Goal: Task Accomplishment & Management: Manage account settings

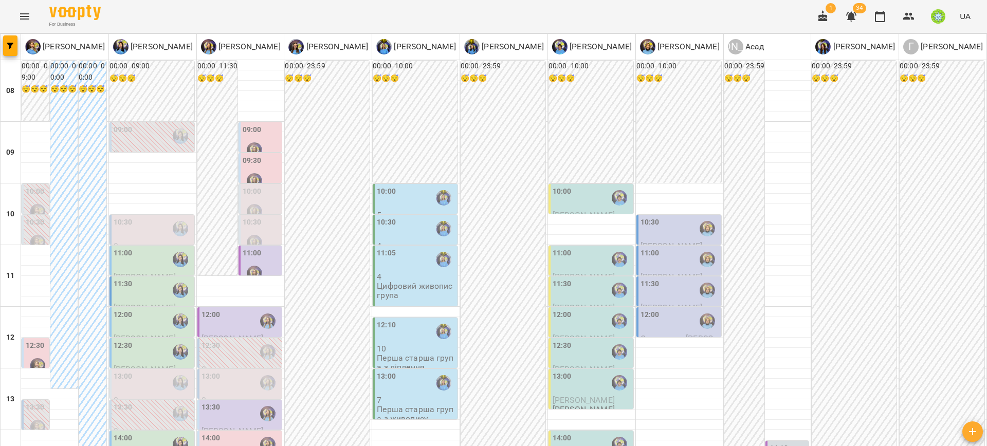
click at [249, 194] on label "10:00" at bounding box center [252, 191] width 19 height 11
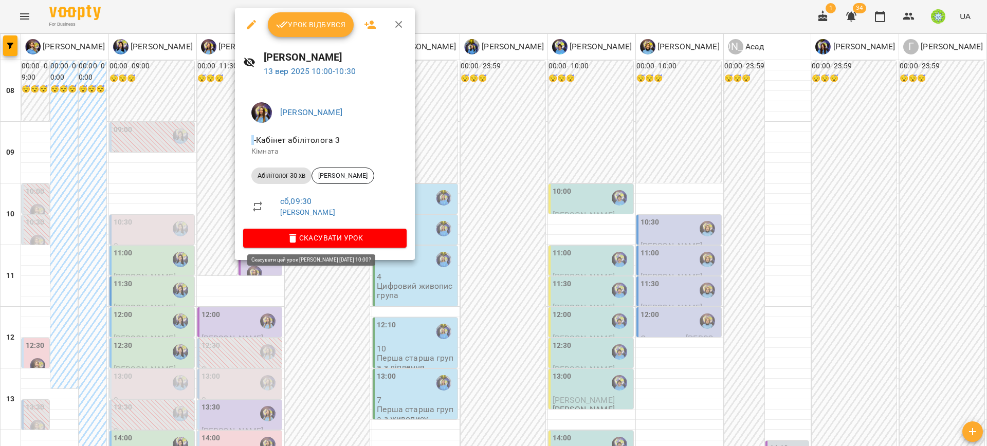
click at [333, 240] on span "Скасувати Урок" at bounding box center [324, 238] width 147 height 12
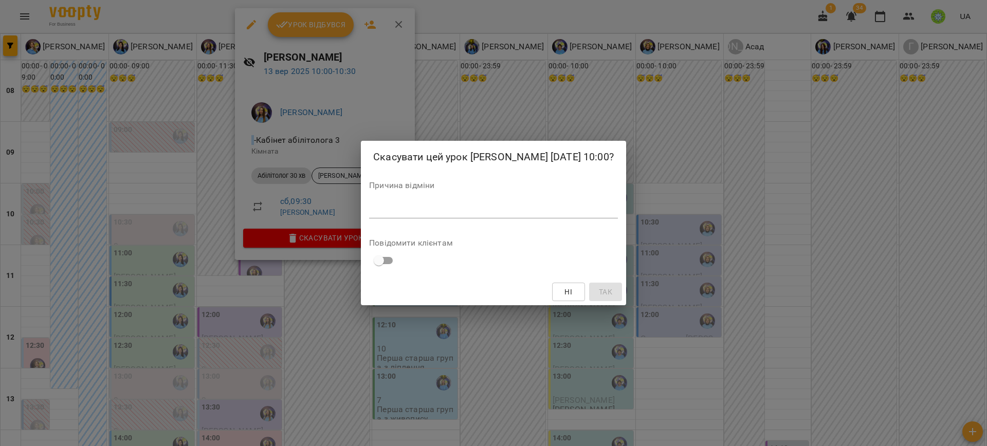
click at [454, 219] on div "*" at bounding box center [493, 210] width 249 height 16
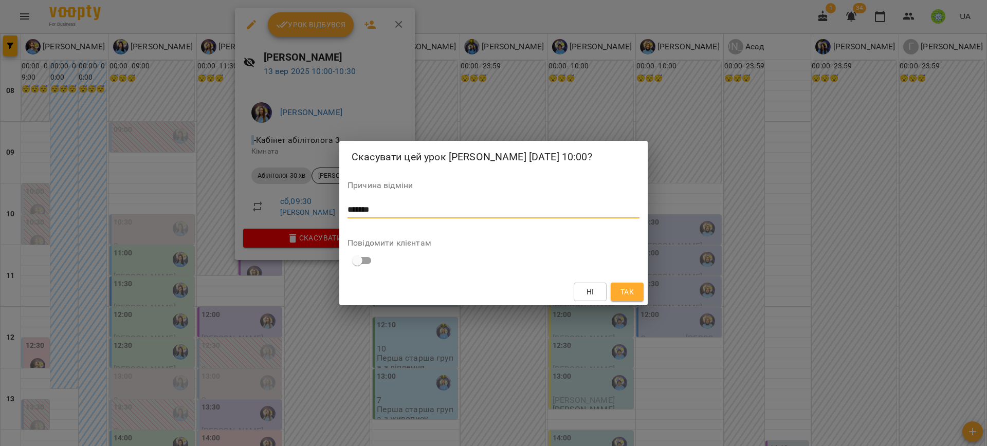
type textarea "*******"
drag, startPoint x: 623, startPoint y: 295, endPoint x: 672, endPoint y: 288, distance: 50.4
click at [623, 294] on span "Так" at bounding box center [627, 292] width 13 height 12
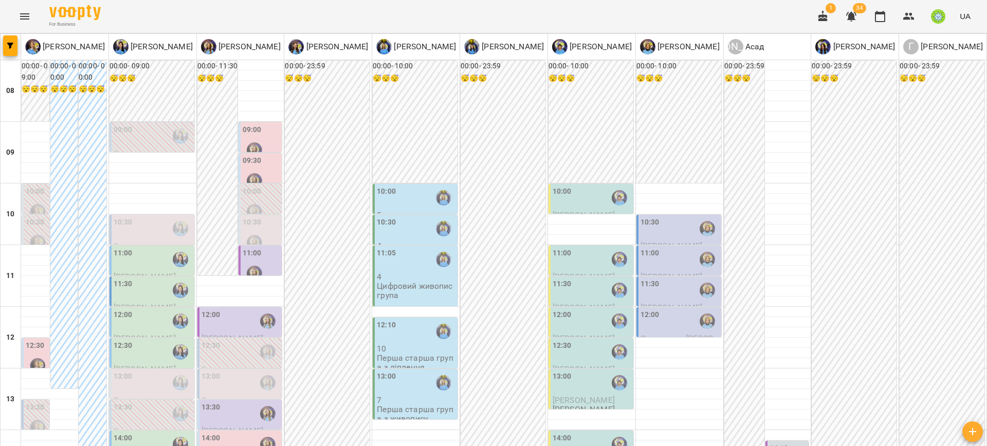
drag, startPoint x: 555, startPoint y: 433, endPoint x: 556, endPoint y: 381, distance: 51.9
type input "**********"
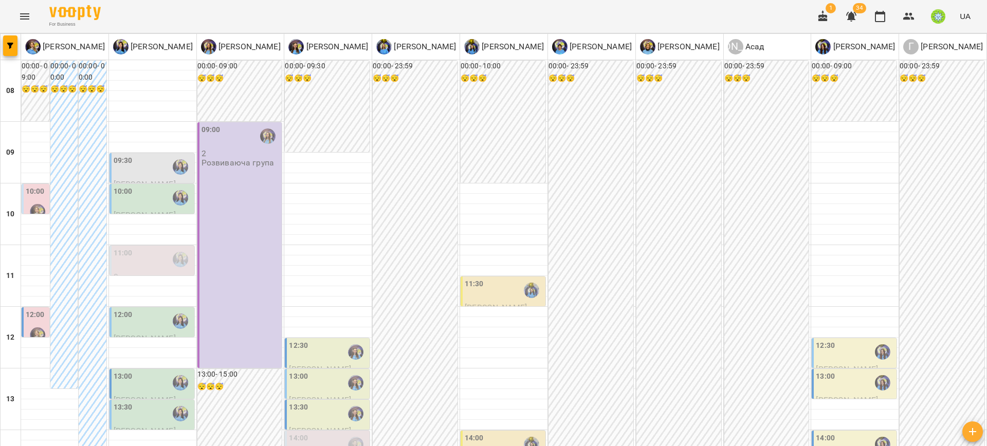
click at [30, 190] on label "10:00" at bounding box center [35, 191] width 19 height 11
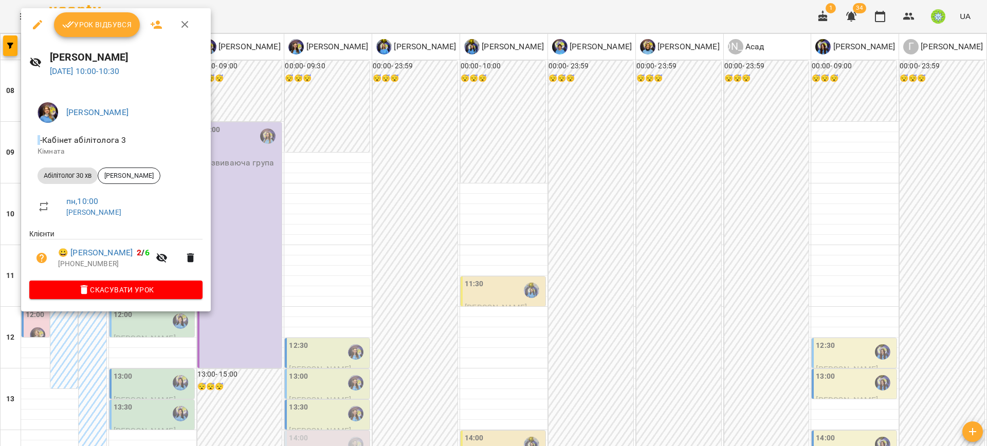
click at [321, 234] on div at bounding box center [493, 223] width 987 height 446
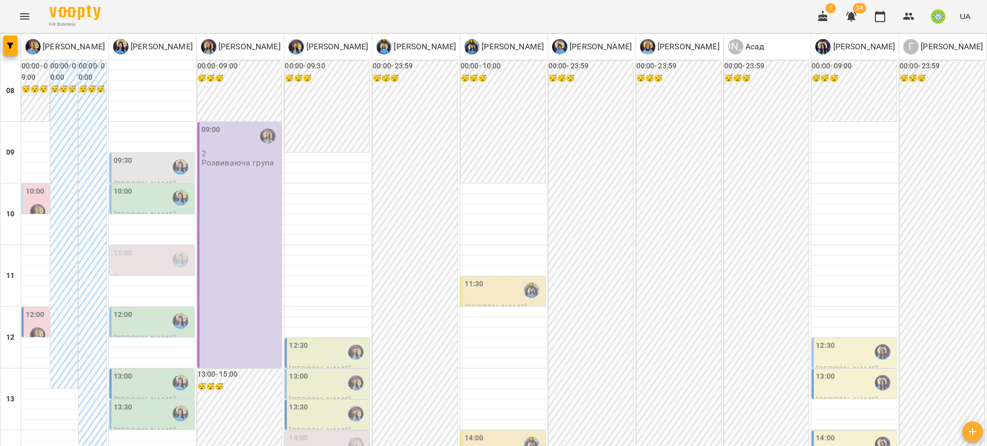
scroll to position [453, 0]
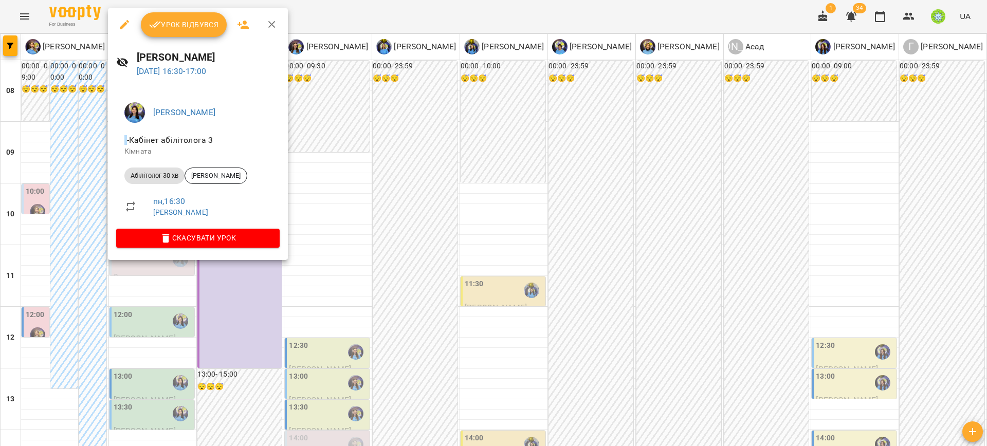
drag, startPoint x: 362, startPoint y: 247, endPoint x: 295, endPoint y: 197, distance: 83.8
click at [362, 247] on div at bounding box center [493, 223] width 987 height 446
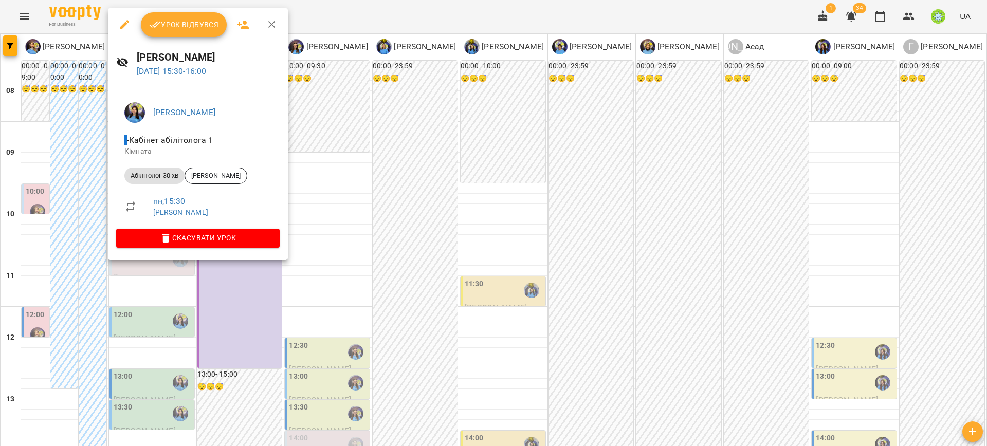
drag, startPoint x: 377, startPoint y: 174, endPoint x: 204, endPoint y: 195, distance: 174.1
click at [372, 174] on div at bounding box center [493, 223] width 987 height 446
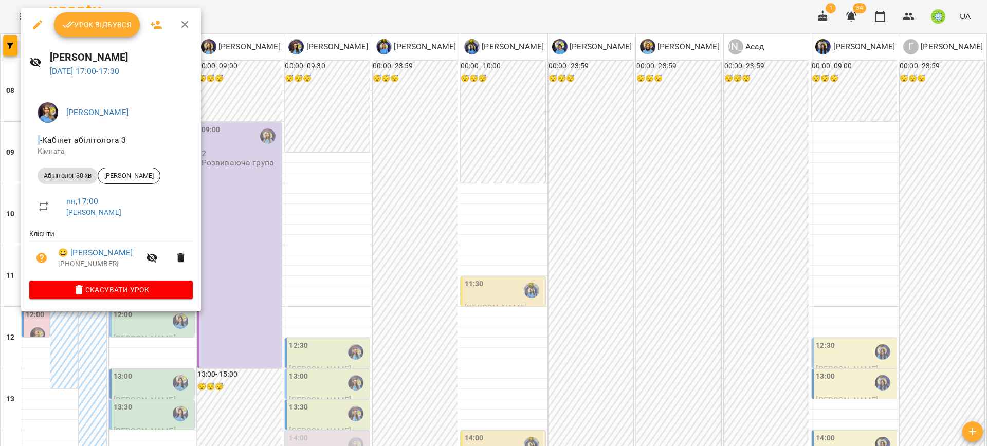
drag, startPoint x: 314, startPoint y: 272, endPoint x: 236, endPoint y: 256, distance: 79.9
click at [312, 271] on div at bounding box center [493, 223] width 987 height 446
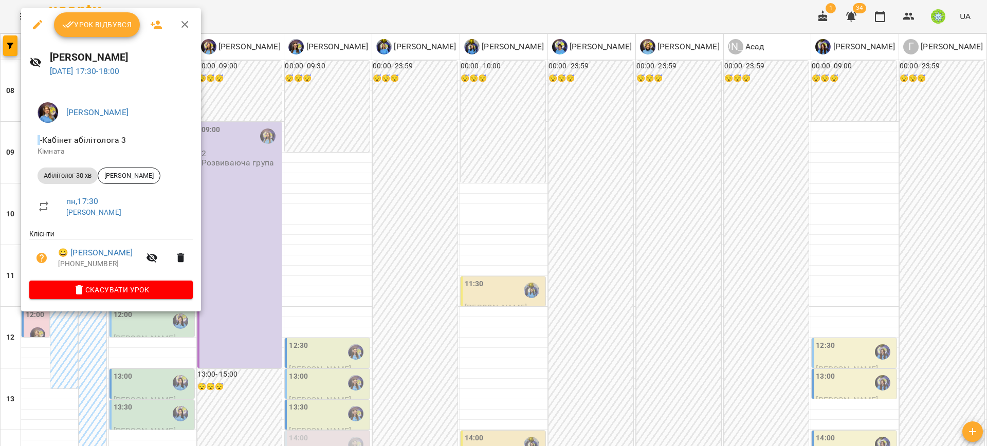
drag, startPoint x: 272, startPoint y: 319, endPoint x: 294, endPoint y: 246, distance: 76.5
click at [273, 315] on div at bounding box center [493, 223] width 987 height 446
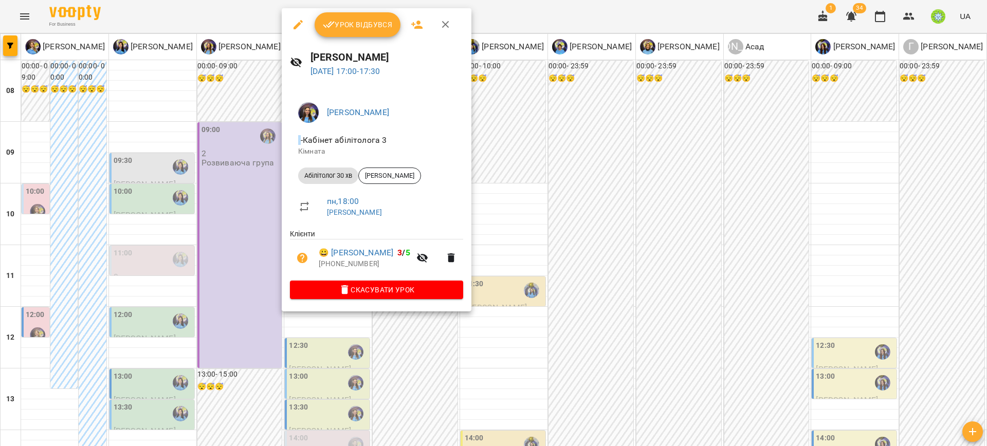
drag, startPoint x: 506, startPoint y: 353, endPoint x: 474, endPoint y: 331, distance: 39.2
click at [505, 352] on div at bounding box center [493, 223] width 987 height 446
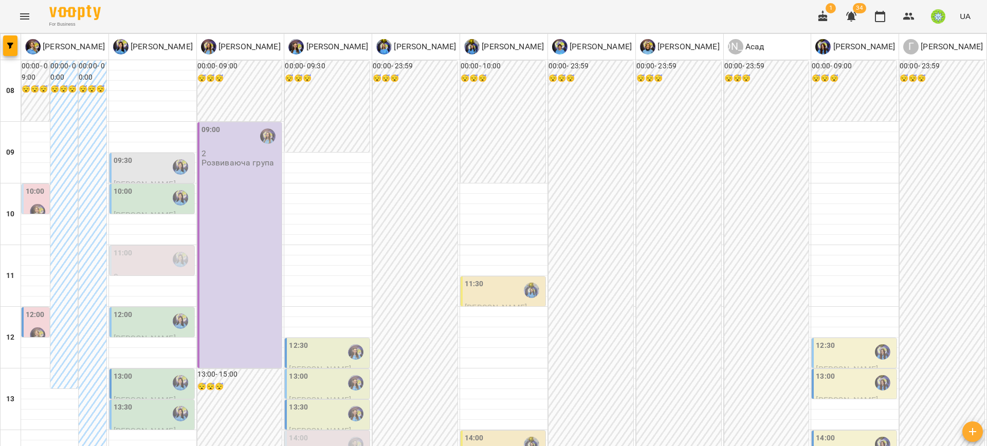
scroll to position [355, 0]
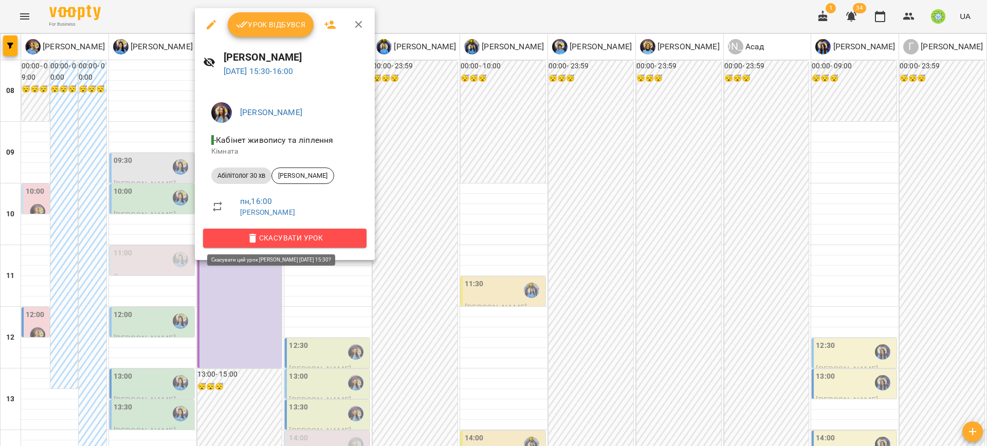
click at [312, 233] on span "Скасувати Урок" at bounding box center [284, 238] width 147 height 12
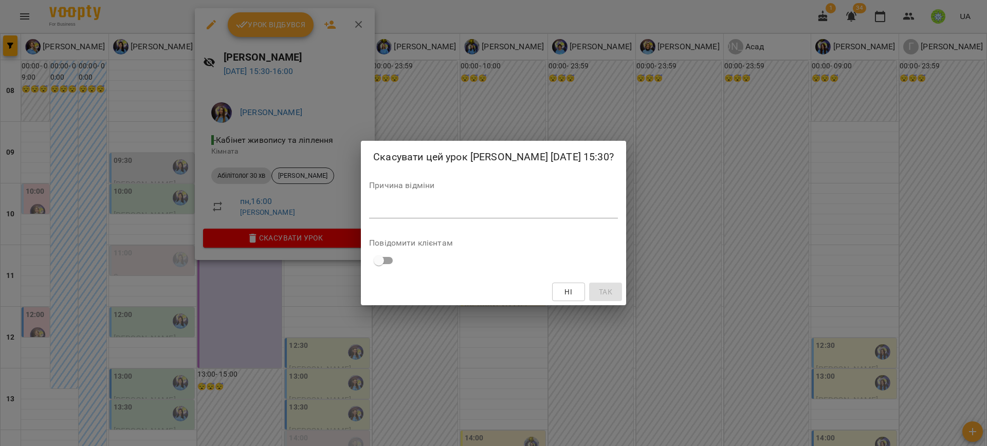
click at [402, 211] on div "*" at bounding box center [493, 210] width 249 height 16
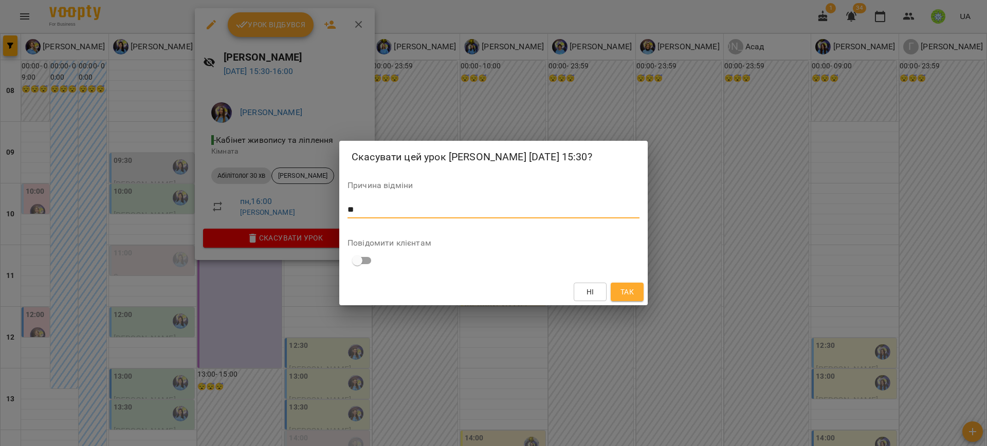
type textarea "*"
type textarea "******"
click at [638, 301] on button "Так" at bounding box center [627, 292] width 33 height 19
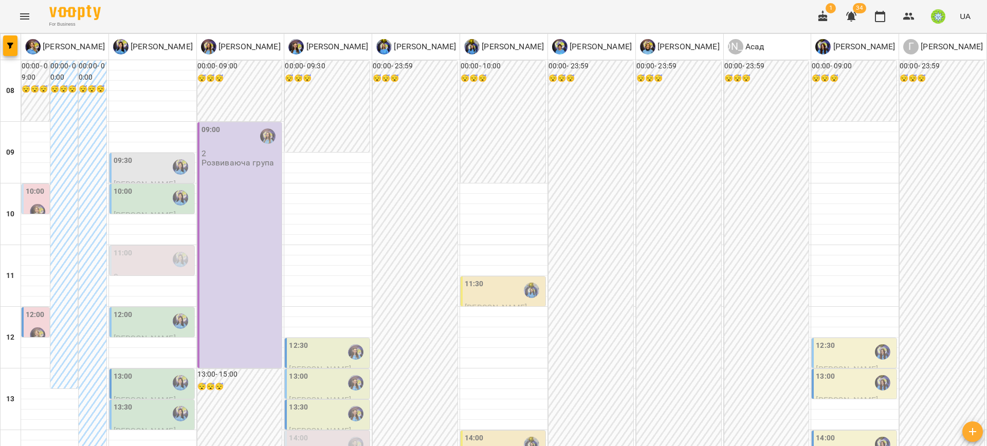
drag, startPoint x: 390, startPoint y: 401, endPoint x: 410, endPoint y: 399, distance: 20.2
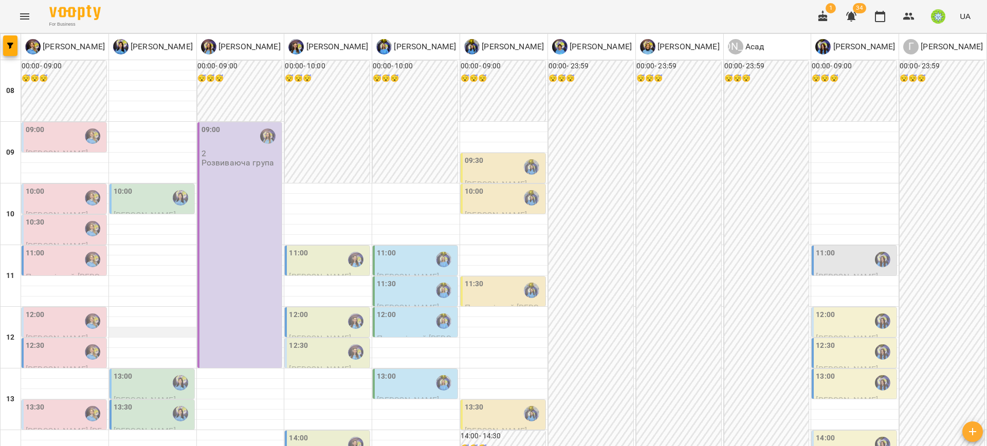
scroll to position [379, 0]
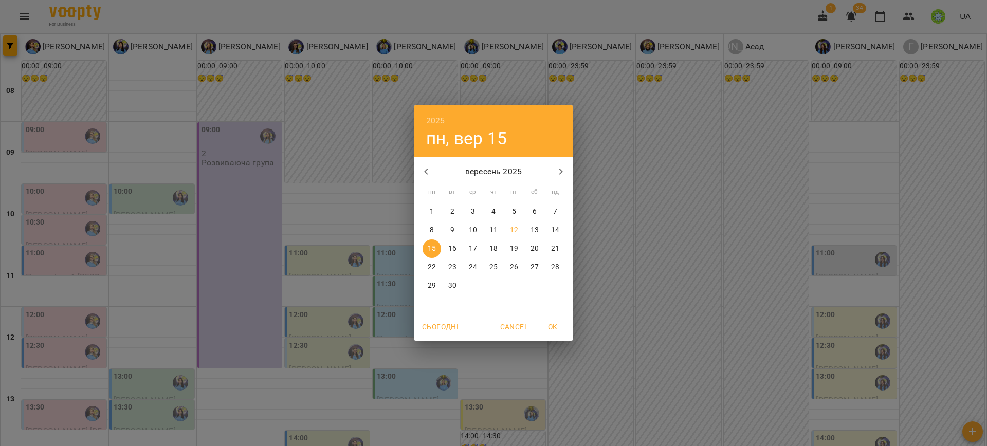
click at [516, 233] on p "12" at bounding box center [514, 230] width 8 height 10
type input "**********"
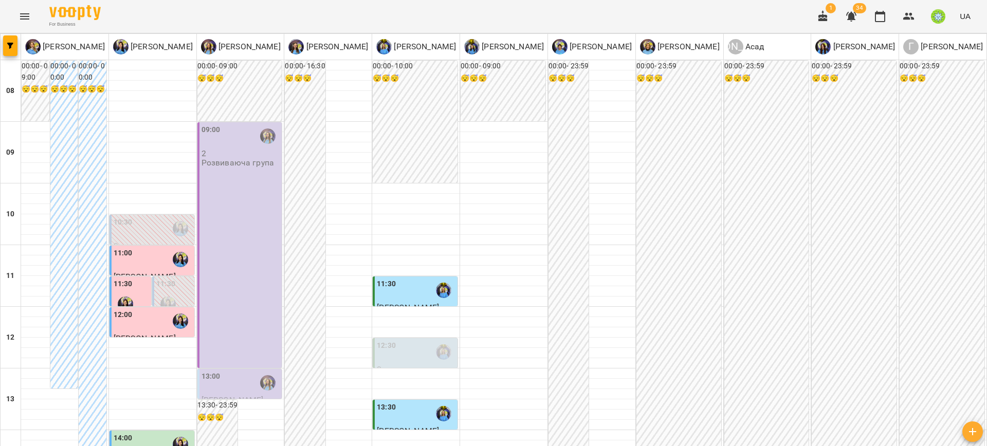
scroll to position [363, 0]
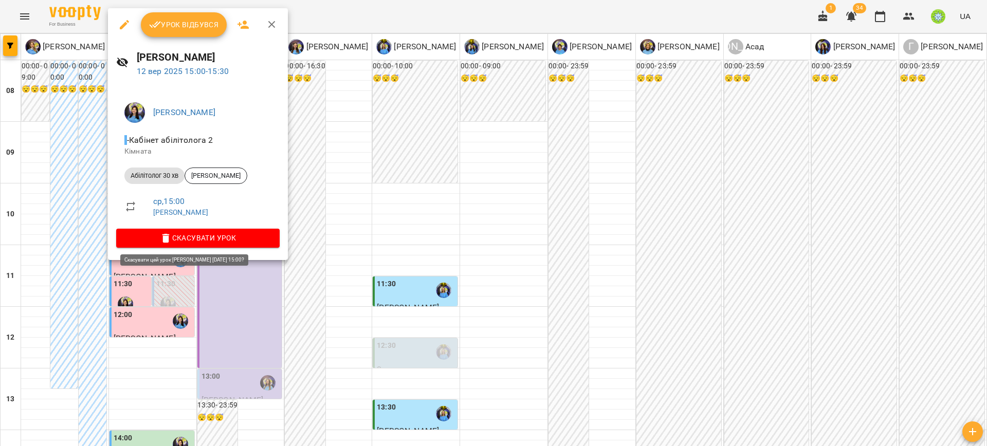
click at [217, 239] on span "Скасувати Урок" at bounding box center [197, 238] width 147 height 12
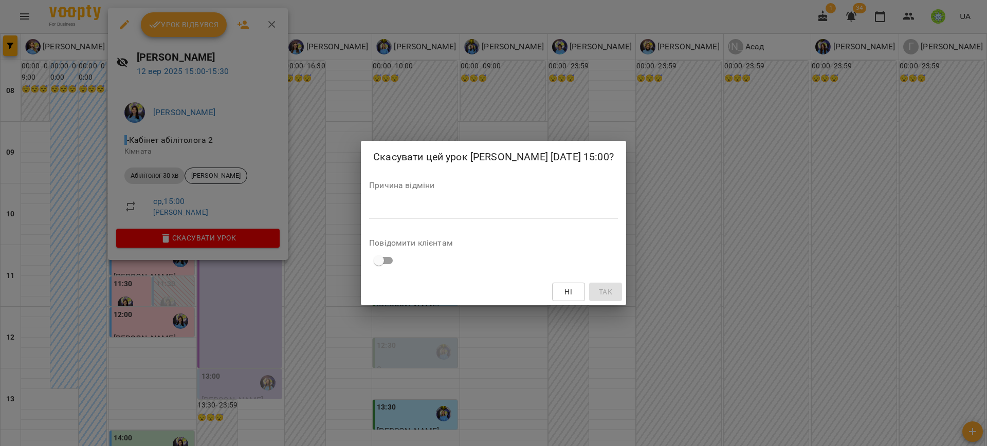
click at [385, 214] on textarea at bounding box center [493, 210] width 249 height 10
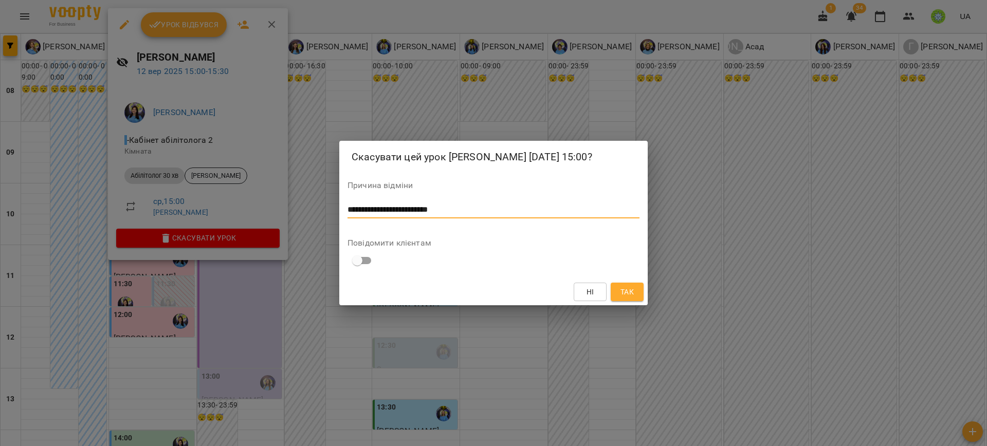
click at [399, 215] on textarea "**********" at bounding box center [494, 210] width 292 height 10
type textarea "**********"
click at [626, 298] on span "Так" at bounding box center [627, 292] width 13 height 12
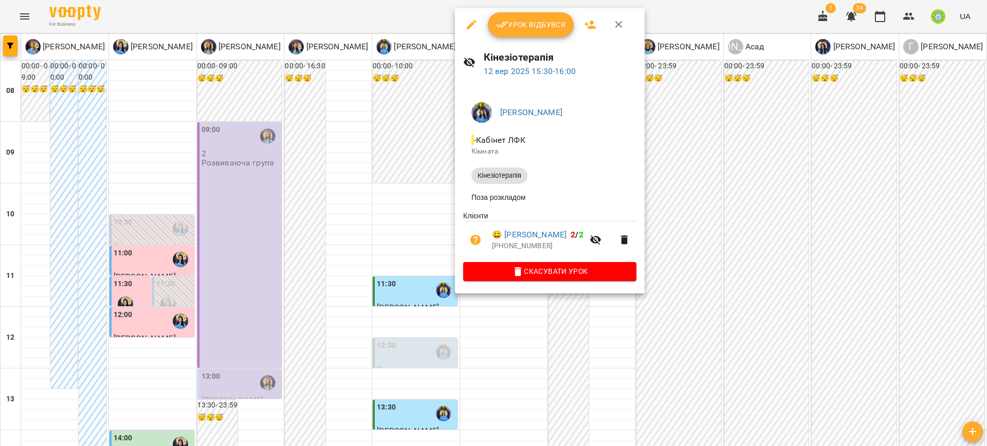
drag, startPoint x: 850, startPoint y: 158, endPoint x: 814, endPoint y: 168, distance: 36.8
click at [849, 158] on div at bounding box center [493, 223] width 987 height 446
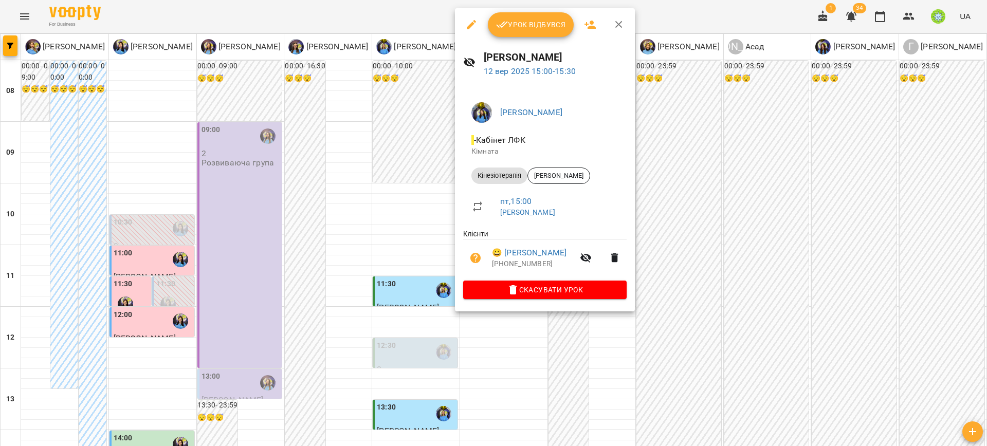
drag, startPoint x: 797, startPoint y: 246, endPoint x: 651, endPoint y: 243, distance: 146.0
click at [796, 246] on div at bounding box center [493, 223] width 987 height 446
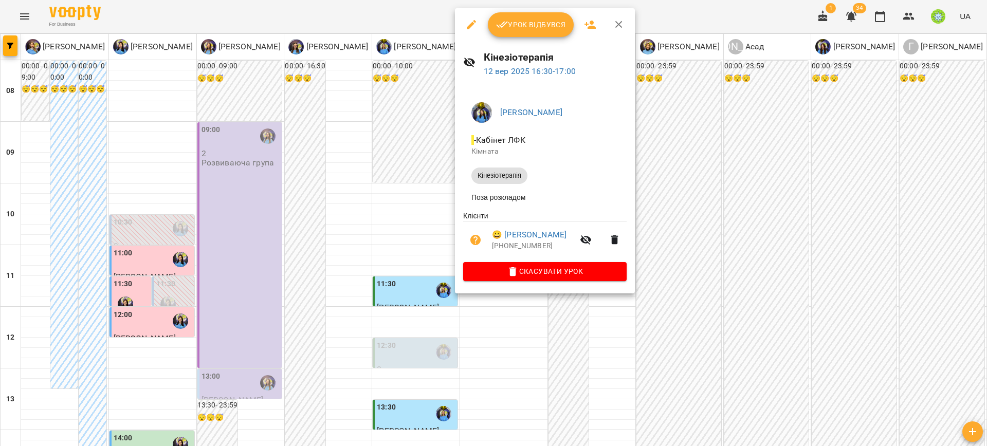
drag, startPoint x: 737, startPoint y: 210, endPoint x: 537, endPoint y: 211, distance: 199.5
click at [733, 208] on div at bounding box center [493, 223] width 987 height 446
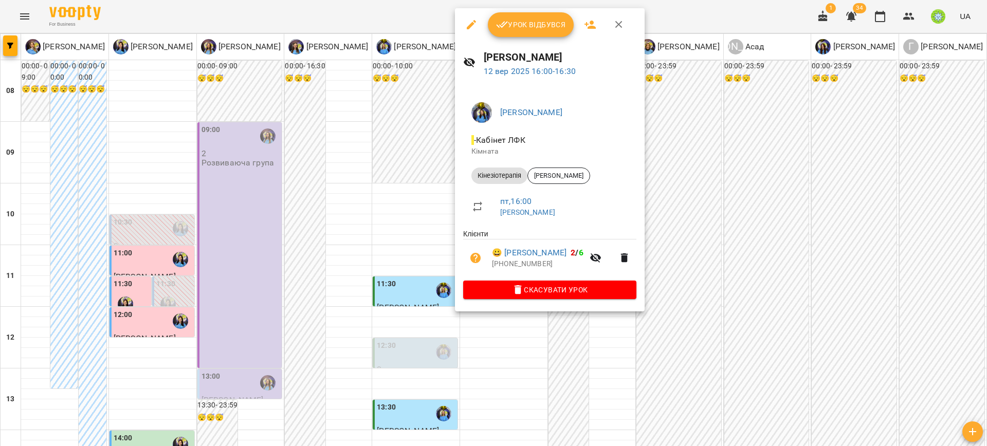
drag, startPoint x: 752, startPoint y: 237, endPoint x: 545, endPoint y: 229, distance: 206.3
click at [751, 237] on div at bounding box center [493, 223] width 987 height 446
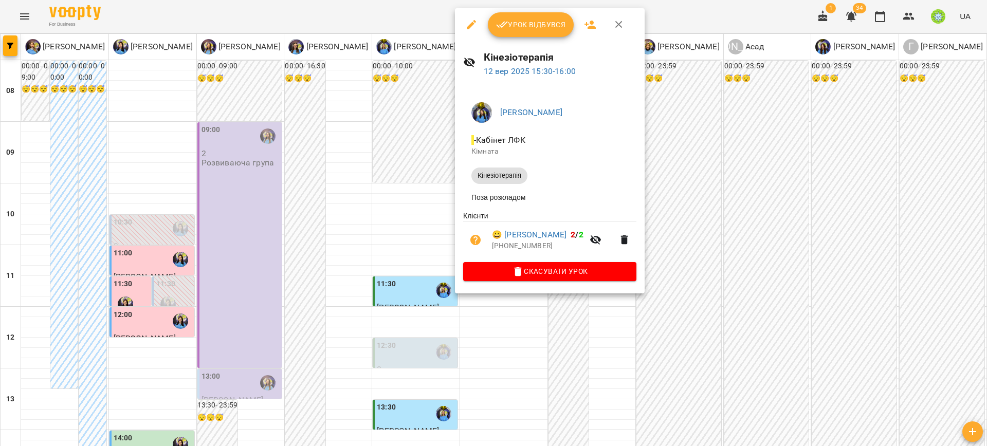
drag, startPoint x: 670, startPoint y: 232, endPoint x: 611, endPoint y: 224, distance: 60.2
click at [667, 231] on div at bounding box center [493, 223] width 987 height 446
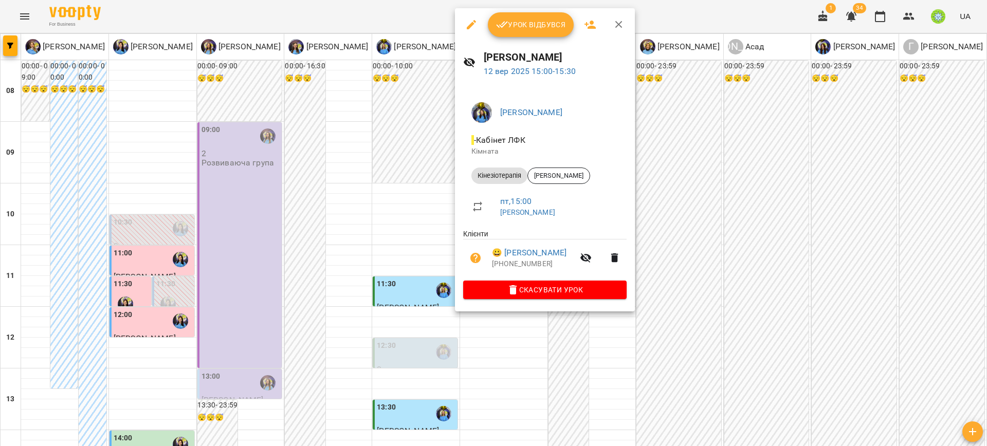
drag, startPoint x: 706, startPoint y: 244, endPoint x: 538, endPoint y: 208, distance: 171.9
click at [703, 244] on div at bounding box center [493, 223] width 987 height 446
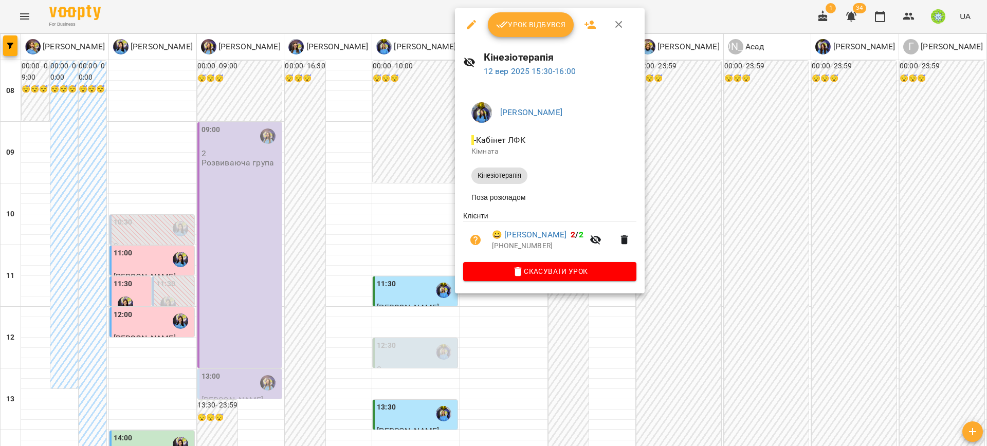
click at [707, 242] on div at bounding box center [493, 223] width 987 height 446
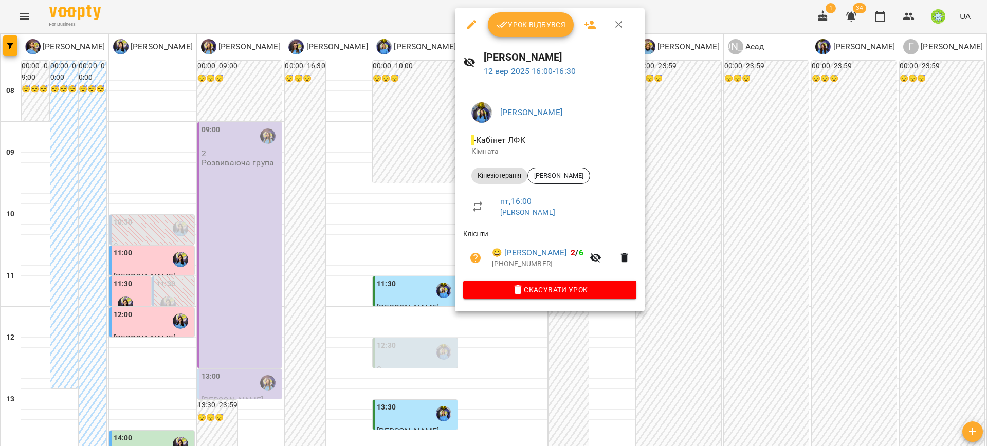
click at [738, 236] on div at bounding box center [493, 223] width 987 height 446
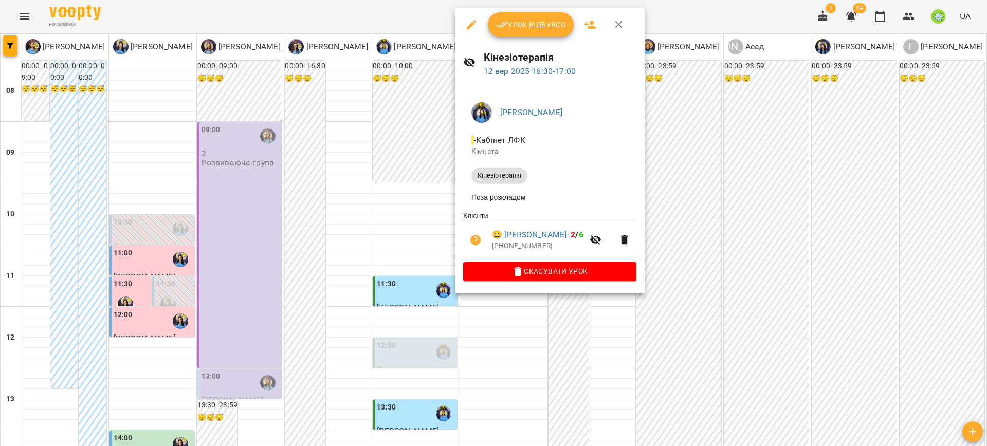
click at [745, 258] on div at bounding box center [493, 223] width 987 height 446
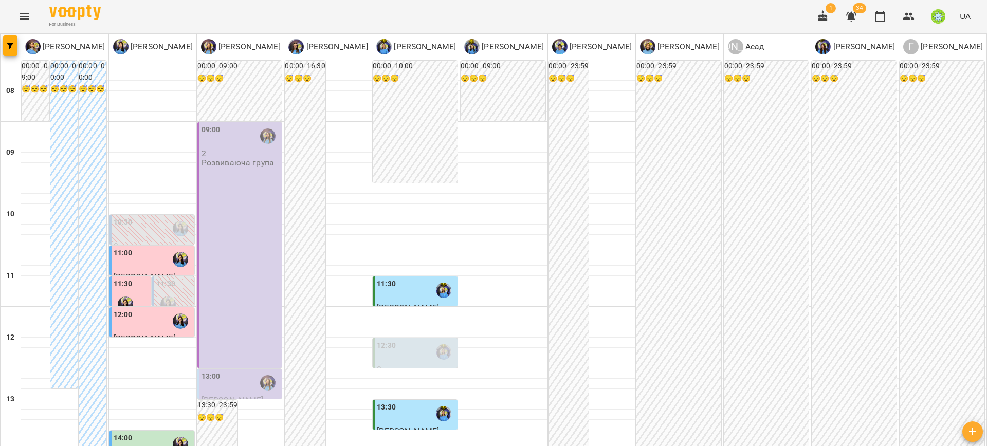
scroll to position [354, 0]
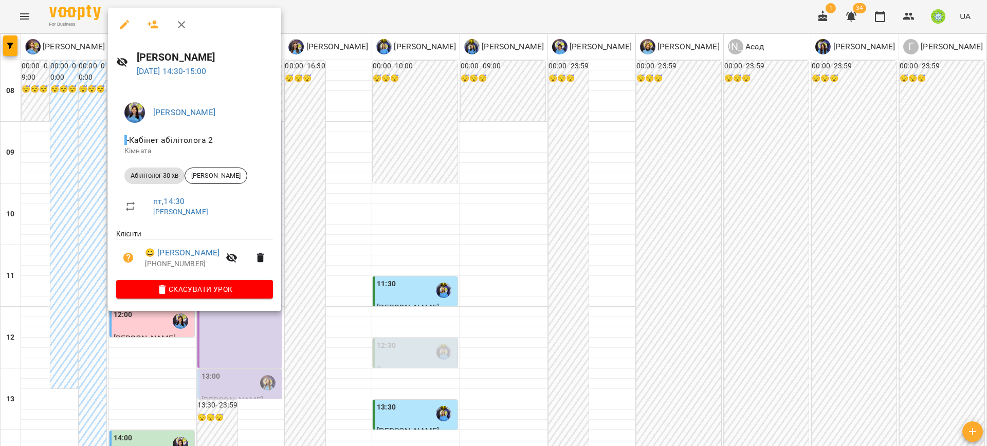
click at [334, 173] on div at bounding box center [493, 223] width 987 height 446
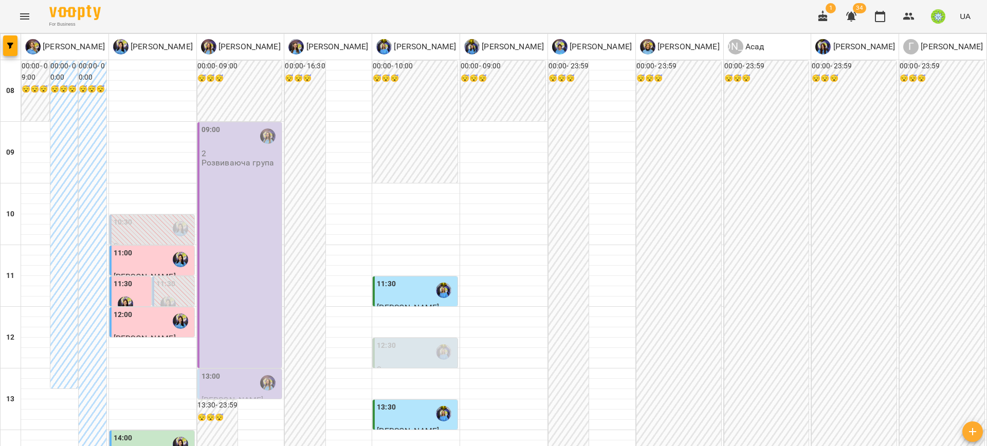
click at [144, 433] on div "14:00" at bounding box center [153, 445] width 79 height 24
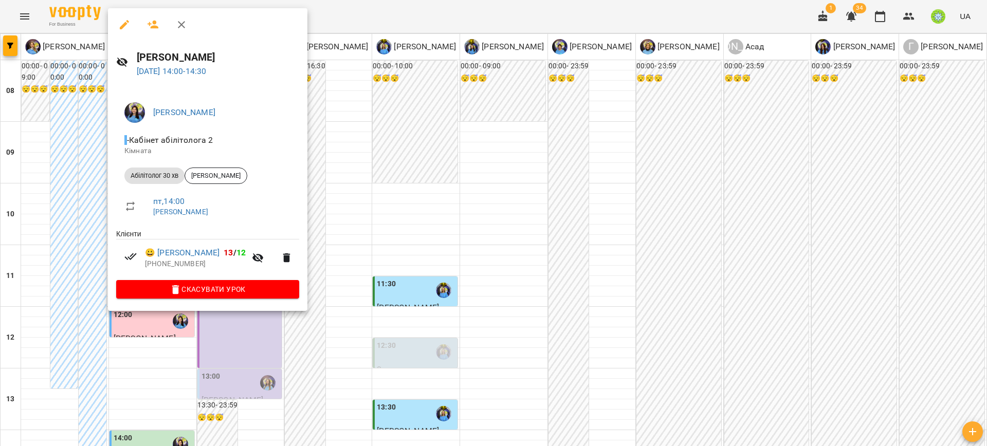
click at [315, 163] on div at bounding box center [493, 223] width 987 height 446
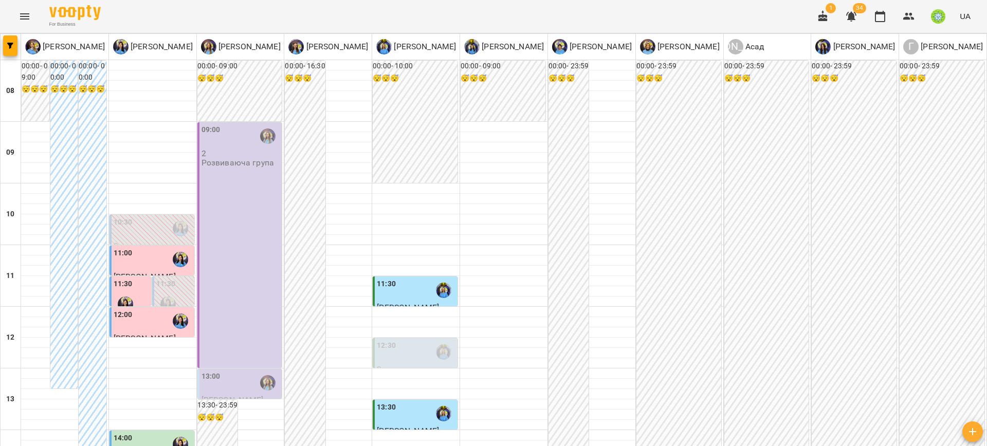
scroll to position [265, 0]
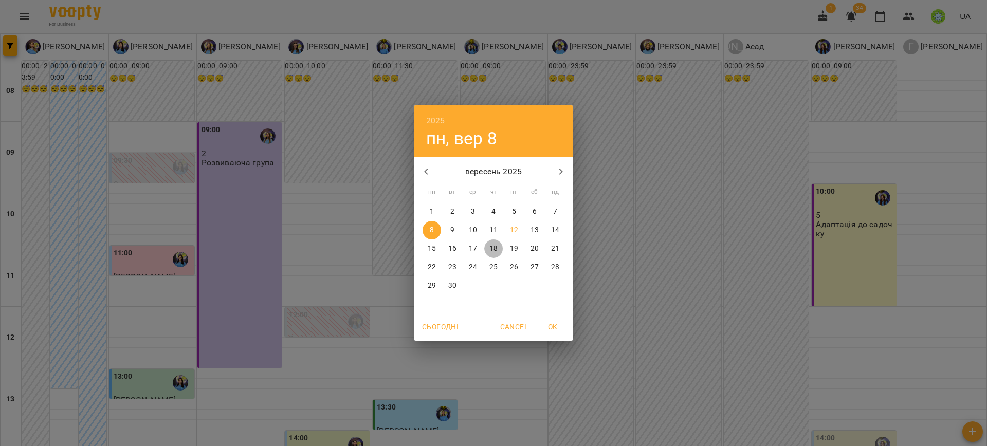
click at [492, 251] on p "18" at bounding box center [493, 249] width 8 height 10
type input "**********"
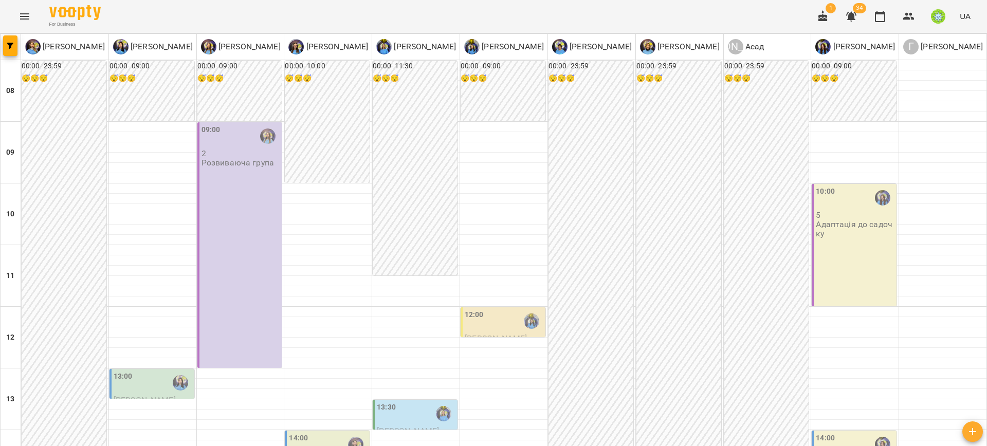
scroll to position [264, 0]
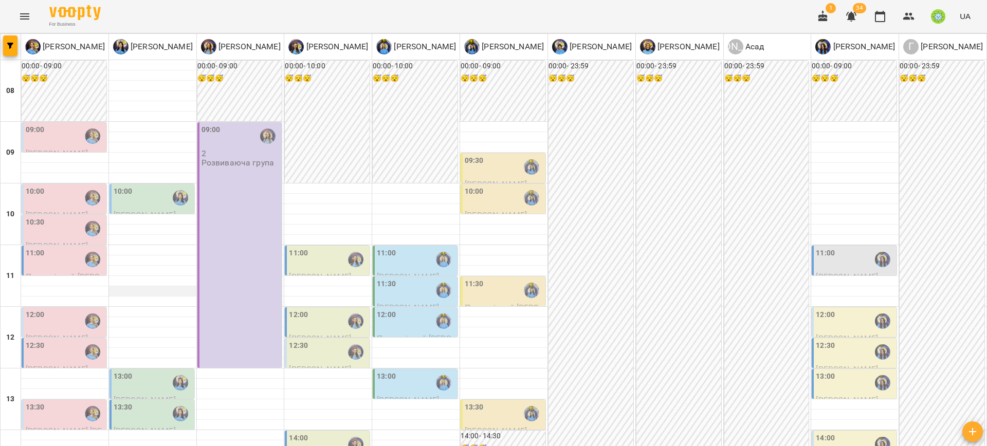
scroll to position [296, 0]
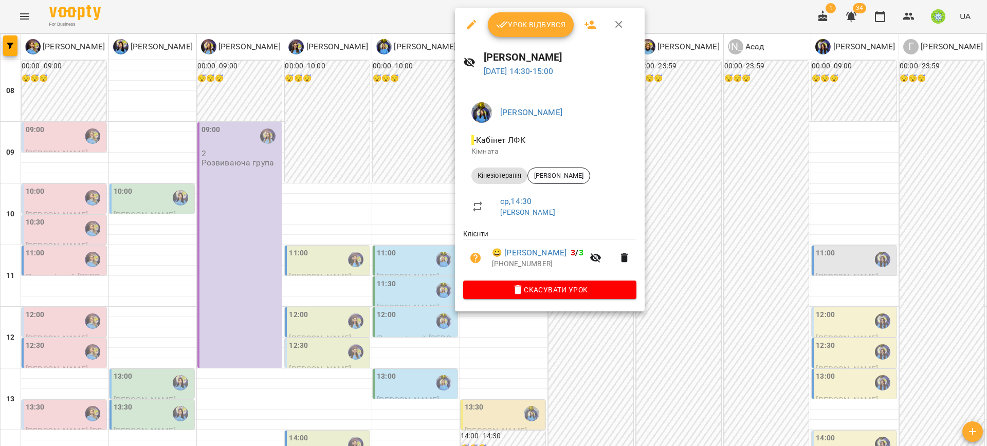
click at [371, 234] on div at bounding box center [493, 223] width 987 height 446
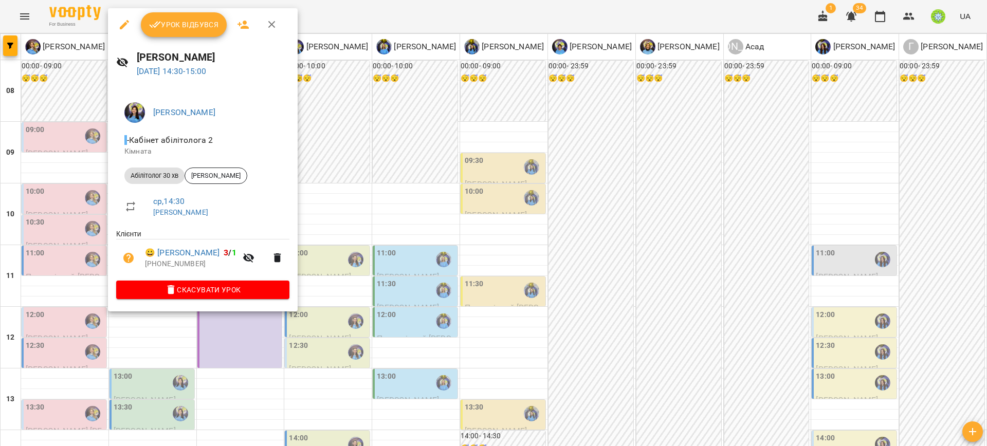
click at [355, 239] on div at bounding box center [493, 223] width 987 height 446
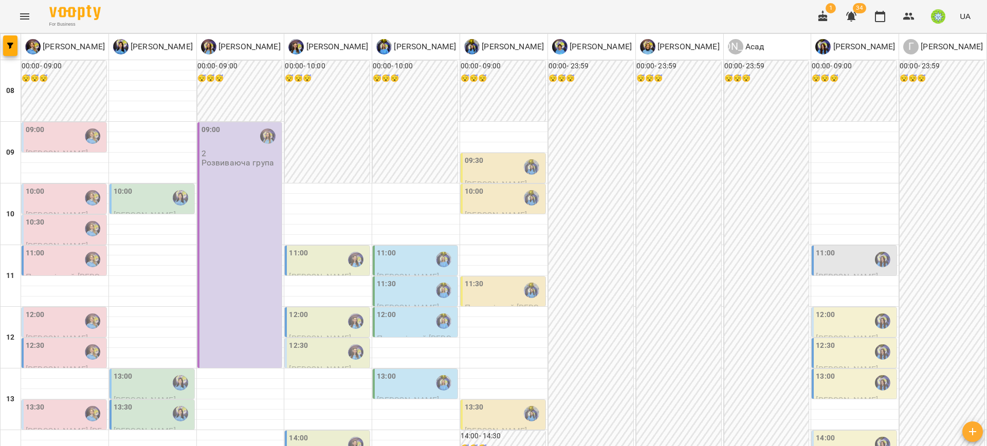
click at [136, 402] on div "13:30" at bounding box center [153, 414] width 79 height 24
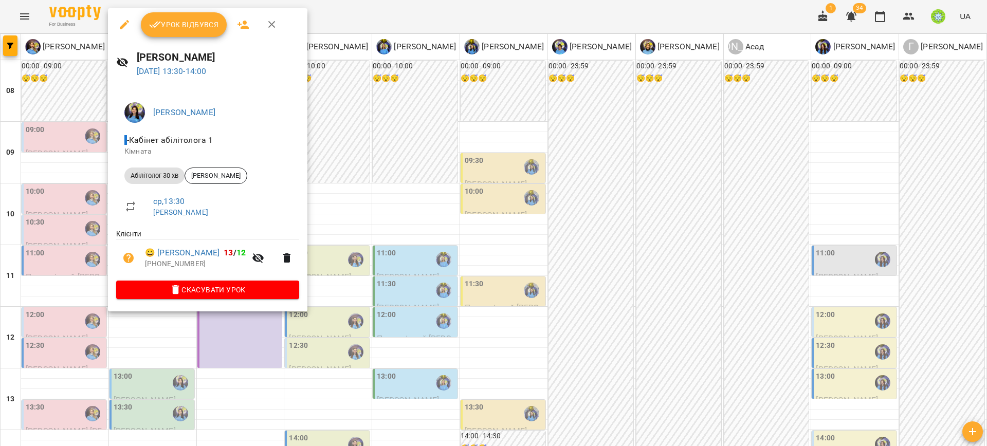
click at [366, 246] on div at bounding box center [493, 223] width 987 height 446
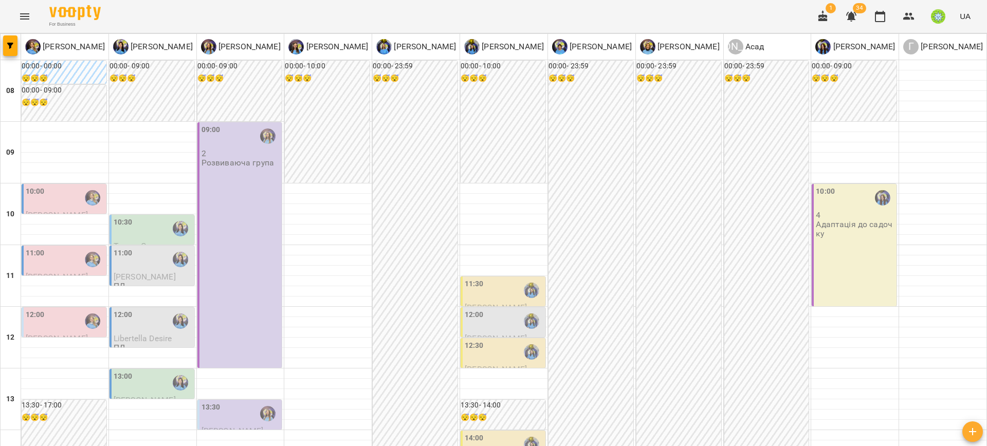
scroll to position [281, 0]
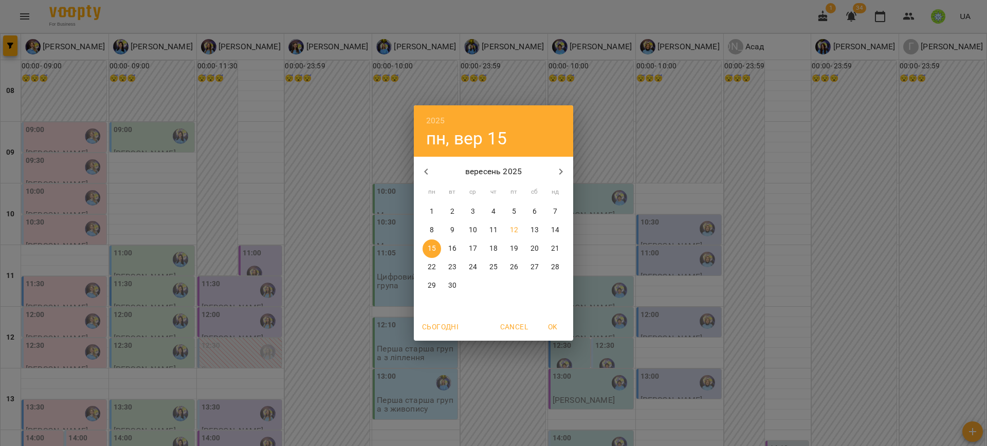
click at [534, 226] on p "13" at bounding box center [535, 230] width 8 height 10
type input "**********"
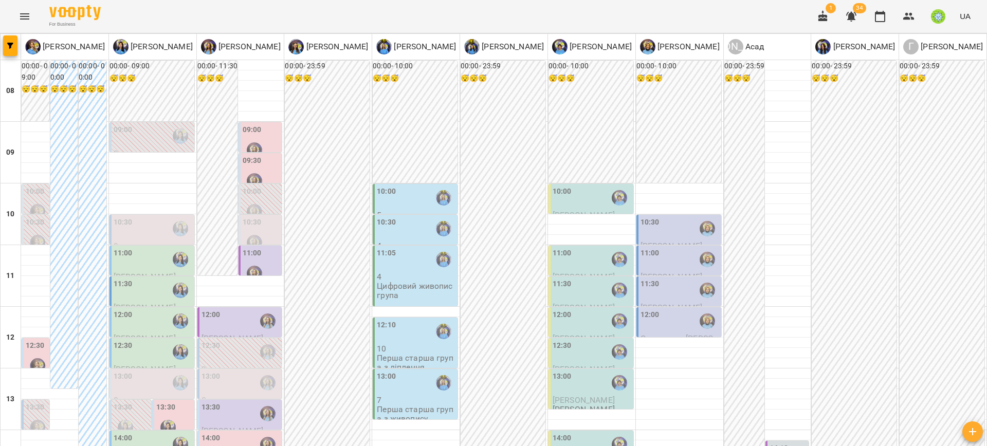
click at [403, 198] on div "10:00" at bounding box center [416, 198] width 79 height 24
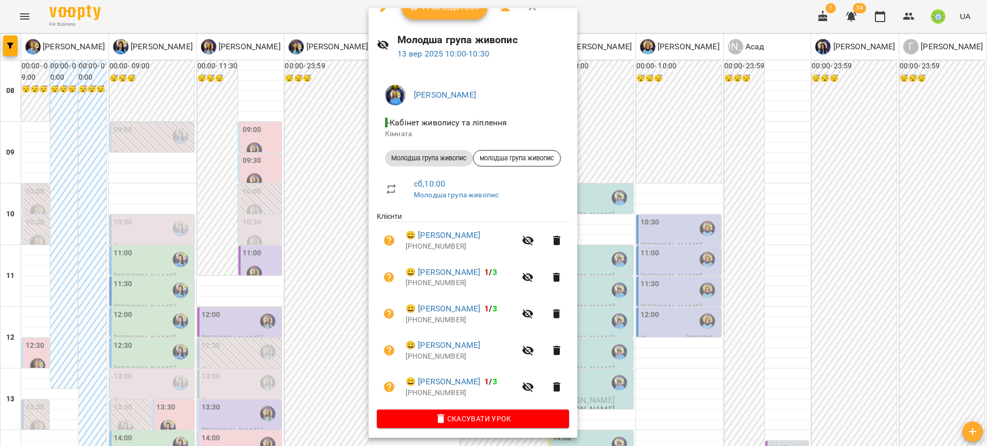
scroll to position [21, 0]
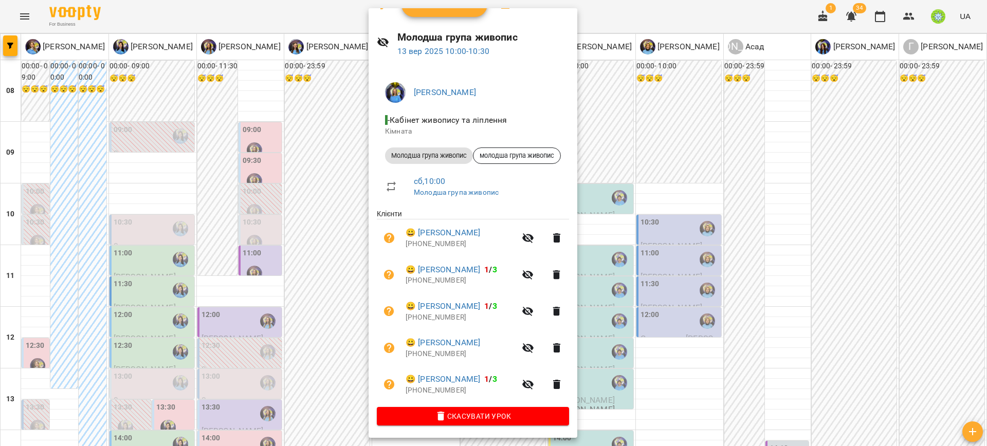
click at [767, 236] on div at bounding box center [493, 223] width 987 height 446
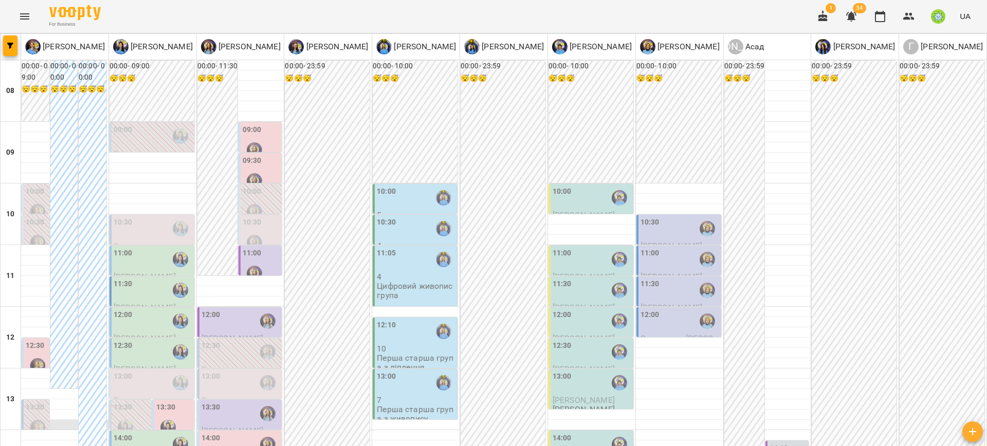
scroll to position [256, 0]
click at [34, 358] on img "Позднякова Анастасія" at bounding box center [37, 365] width 15 height 15
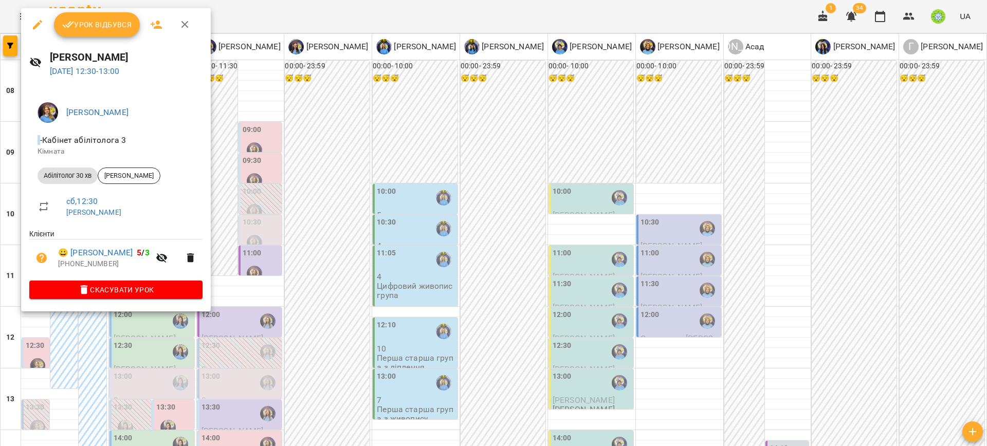
click at [326, 269] on div at bounding box center [493, 223] width 987 height 446
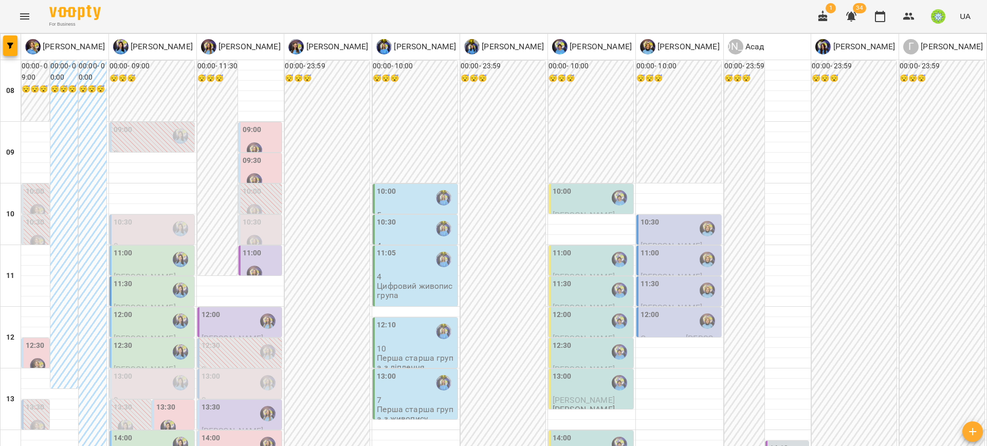
scroll to position [90, 0]
click at [393, 320] on div "12:10" at bounding box center [416, 332] width 79 height 24
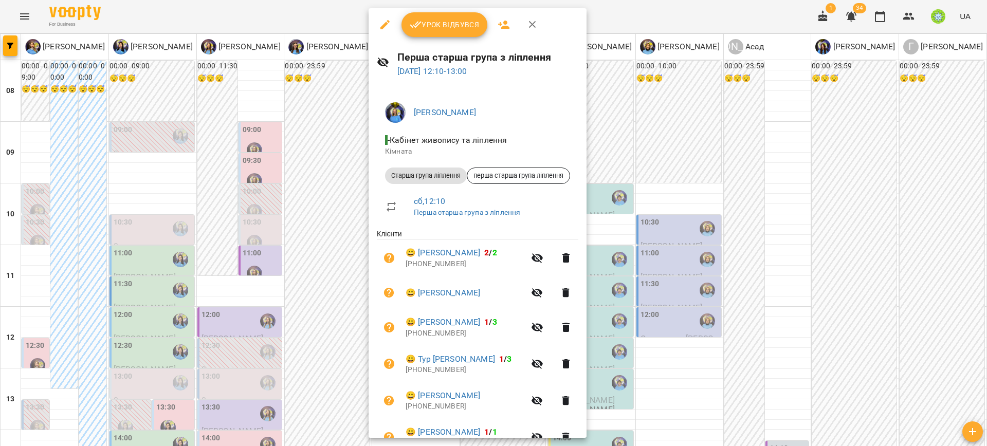
drag, startPoint x: 672, startPoint y: 248, endPoint x: 749, endPoint y: 11, distance: 248.6
click at [671, 247] on div at bounding box center [493, 223] width 987 height 446
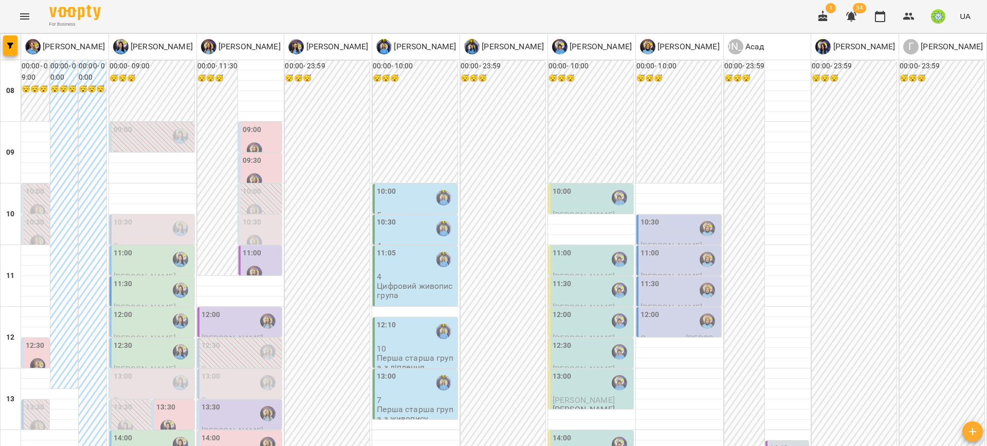
click at [399, 320] on div "12:10" at bounding box center [416, 332] width 79 height 24
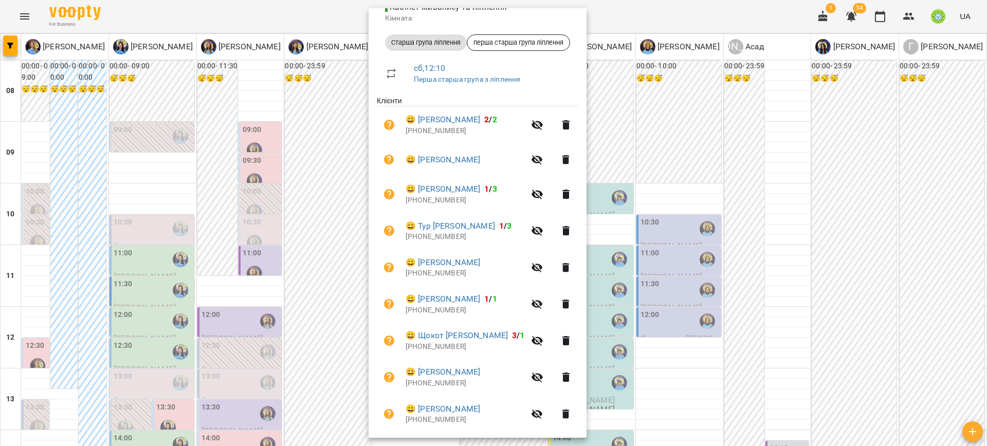
scroll to position [199, 0]
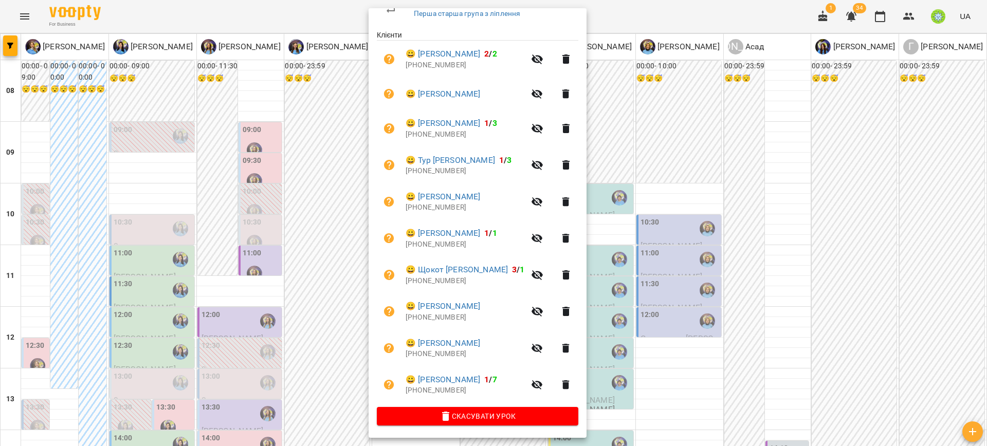
drag, startPoint x: 701, startPoint y: 339, endPoint x: 602, endPoint y: 362, distance: 102.0
click at [698, 339] on div at bounding box center [493, 223] width 987 height 446
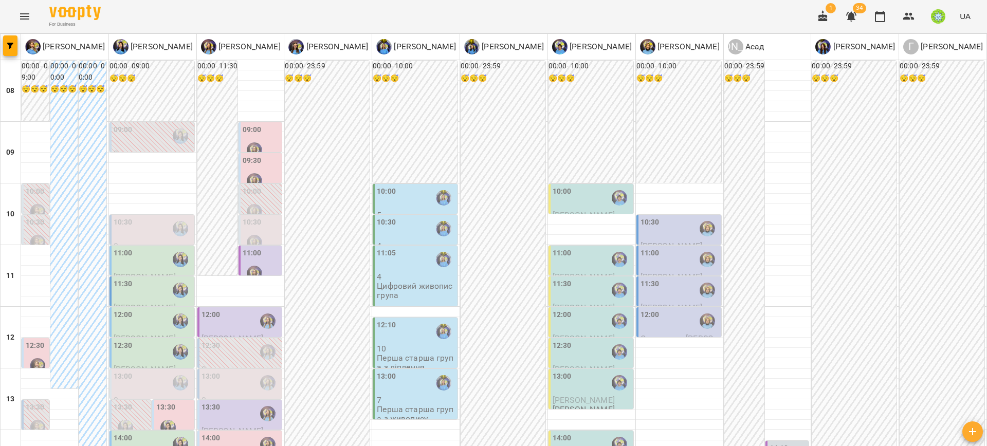
scroll to position [275, 0]
drag, startPoint x: 568, startPoint y: 378, endPoint x: 580, endPoint y: 394, distance: 20.2
drag, startPoint x: 593, startPoint y: 401, endPoint x: 616, endPoint y: 417, distance: 28.1
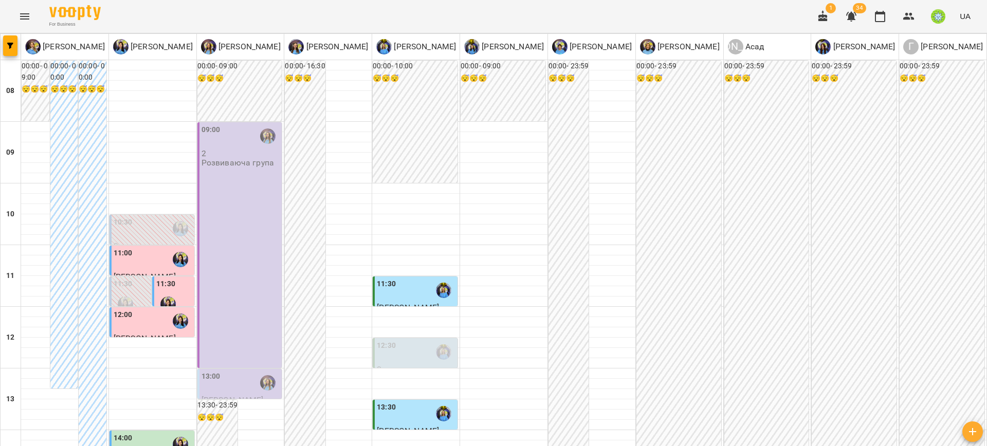
scroll to position [483, 0]
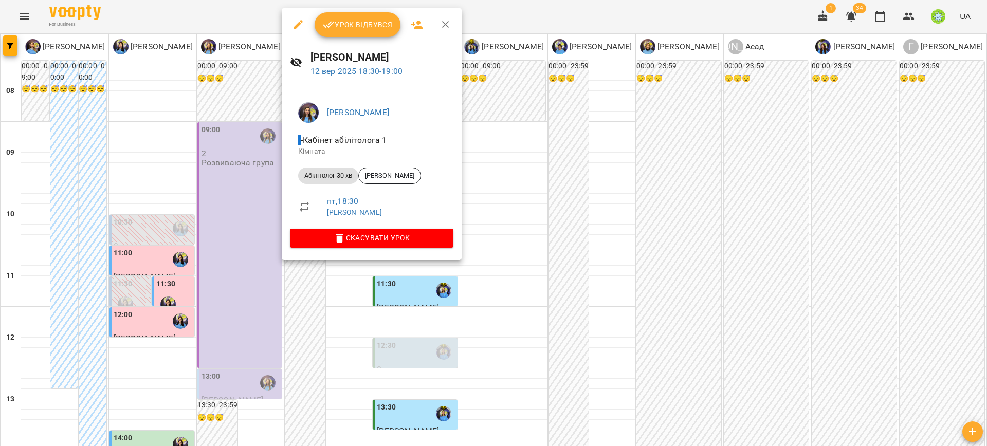
click at [511, 251] on div at bounding box center [493, 223] width 987 height 446
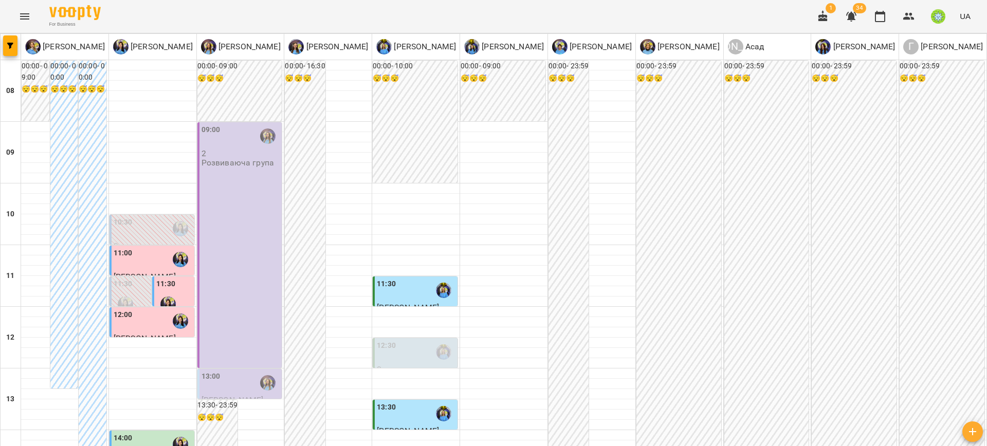
scroll to position [380, 0]
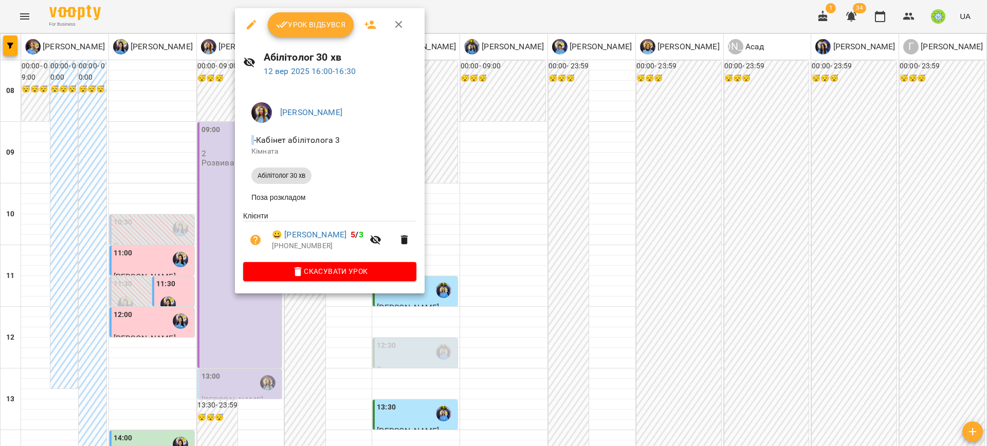
click at [555, 193] on div at bounding box center [493, 223] width 987 height 446
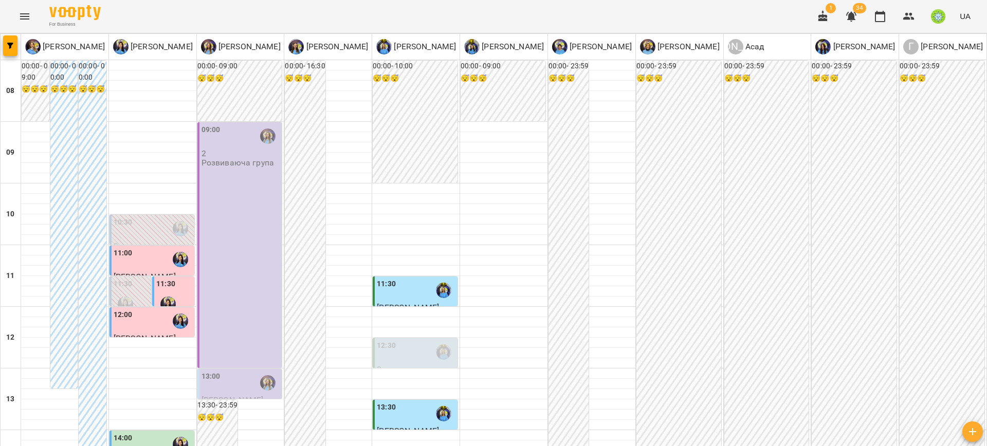
scroll to position [171, 0]
type input "**********"
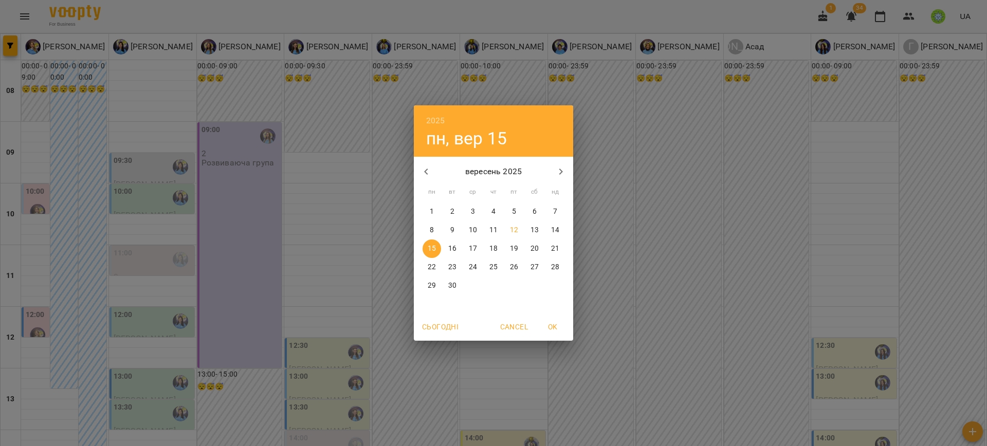
click at [516, 228] on p "12" at bounding box center [514, 230] width 8 height 10
type input "**********"
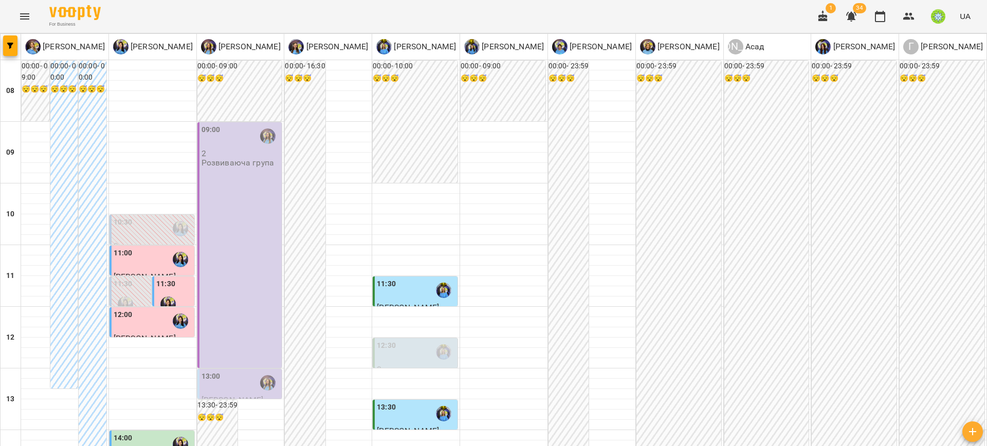
scroll to position [424, 0]
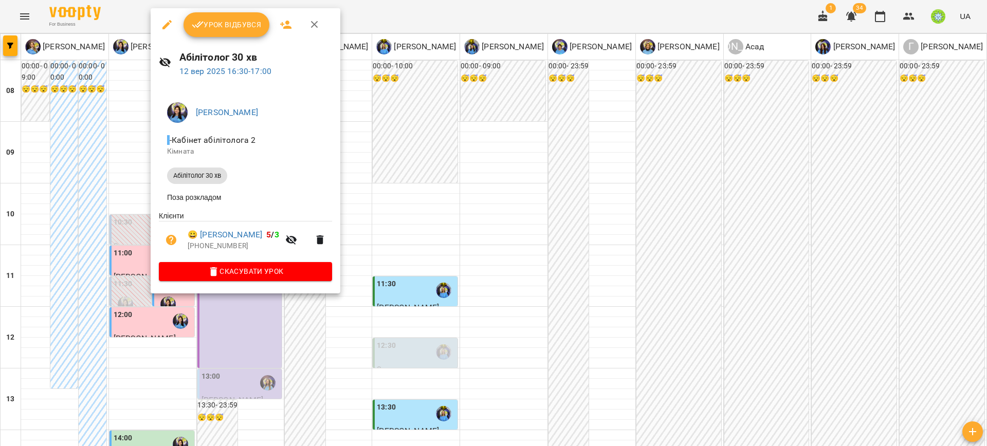
drag, startPoint x: 213, startPoint y: 334, endPoint x: 160, endPoint y: 211, distance: 133.6
click at [213, 334] on div at bounding box center [493, 223] width 987 height 446
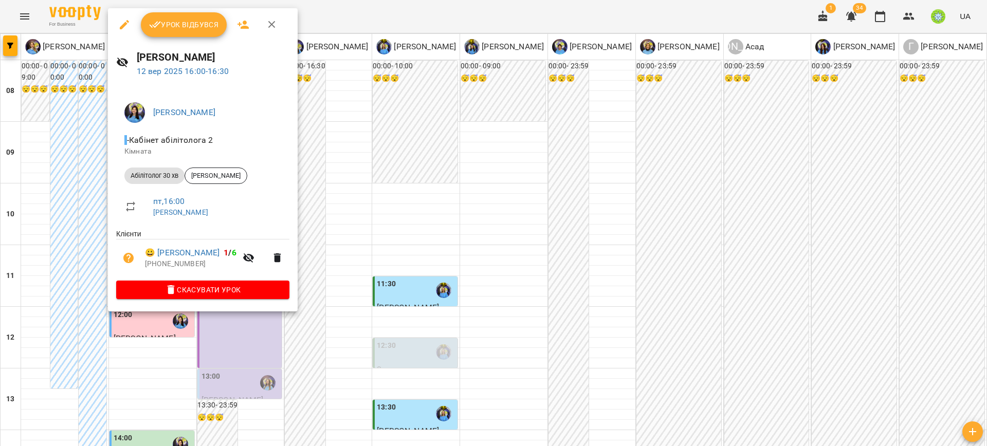
drag, startPoint x: 224, startPoint y: 362, endPoint x: 175, endPoint y: 217, distance: 152.8
click at [223, 361] on div at bounding box center [493, 223] width 987 height 446
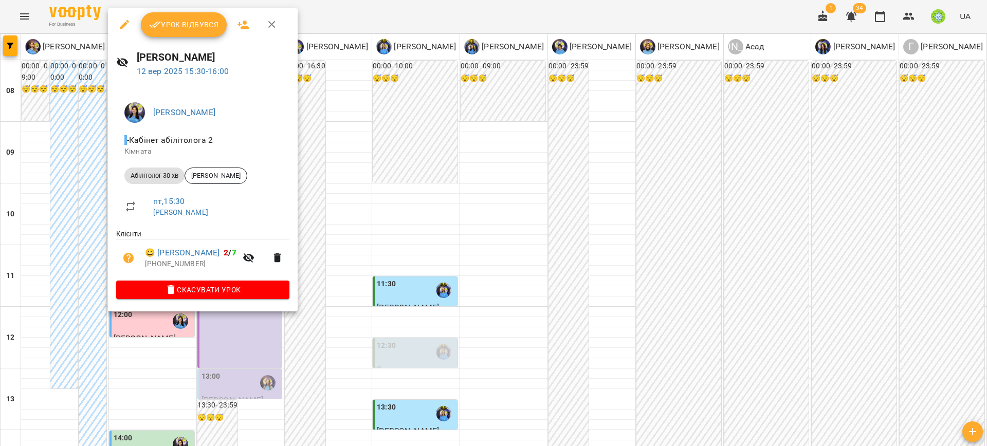
click at [432, 290] on div at bounding box center [493, 223] width 987 height 446
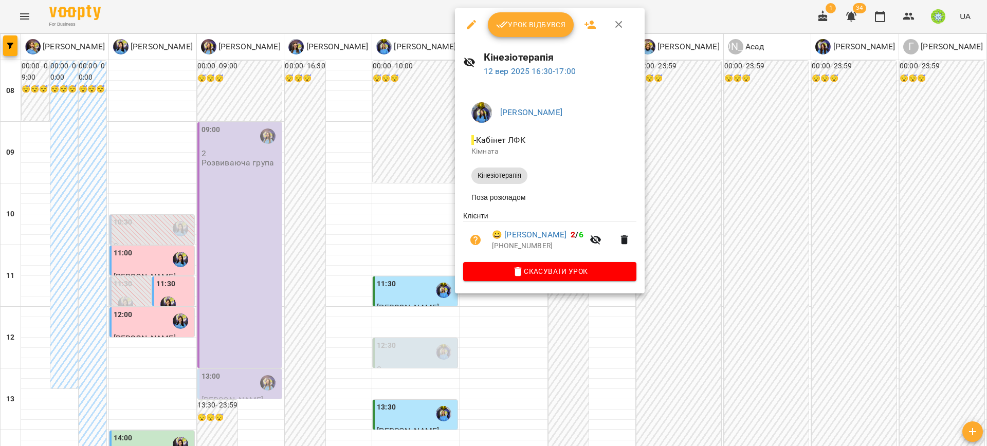
drag, startPoint x: 781, startPoint y: 293, endPoint x: 531, endPoint y: 152, distance: 286.6
click at [773, 284] on div at bounding box center [493, 223] width 987 height 446
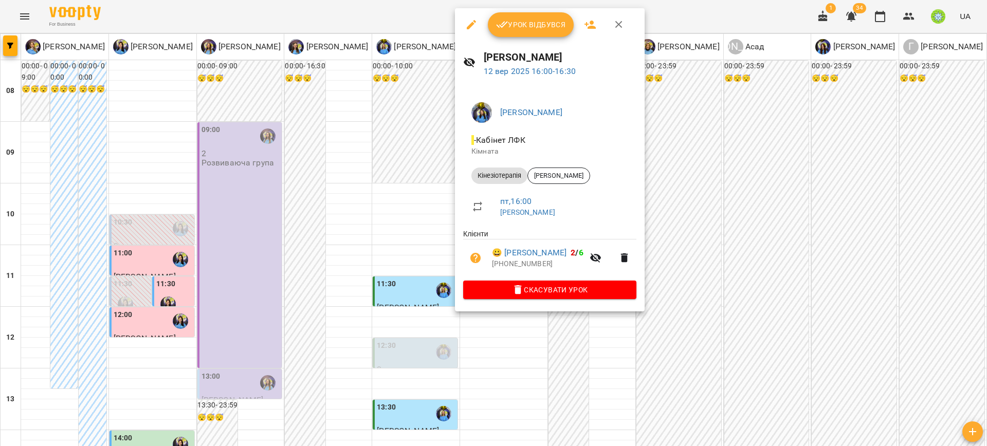
click at [768, 320] on div at bounding box center [493, 223] width 987 height 446
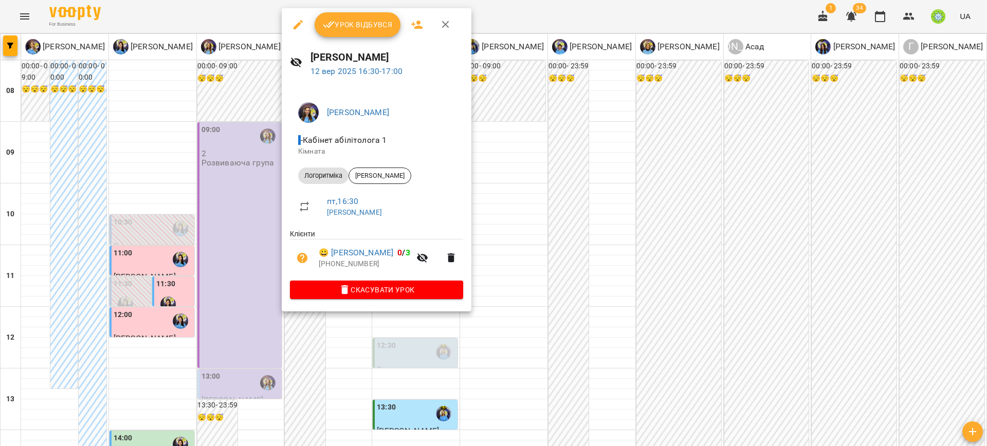
drag, startPoint x: 517, startPoint y: 266, endPoint x: 505, endPoint y: 274, distance: 14.1
click at [515, 271] on div at bounding box center [493, 223] width 987 height 446
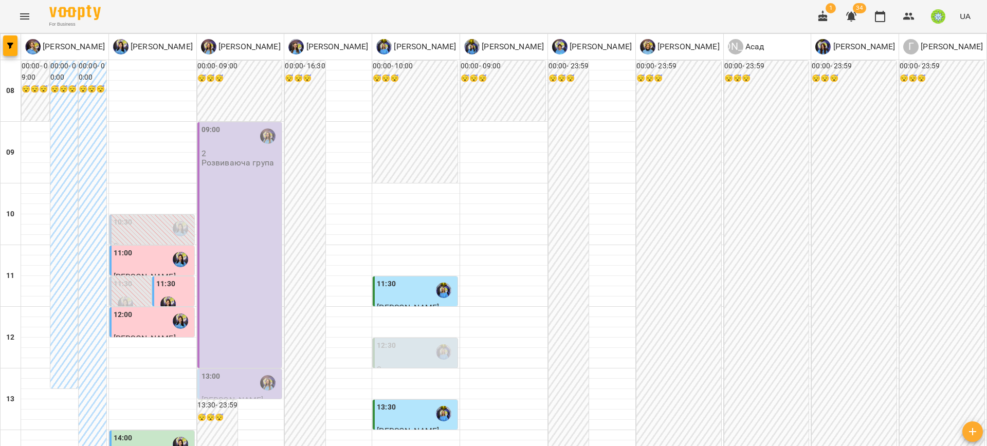
scroll to position [427, 0]
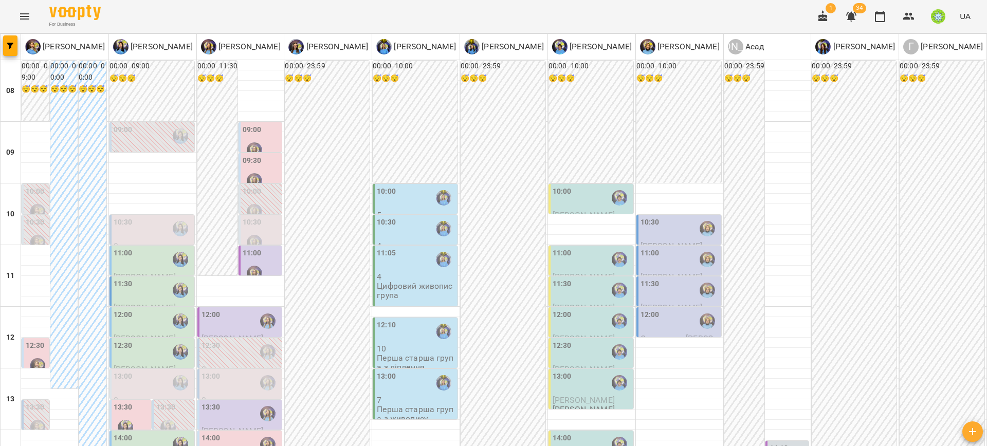
scroll to position [204, 0]
